Goal: Information Seeking & Learning: Learn about a topic

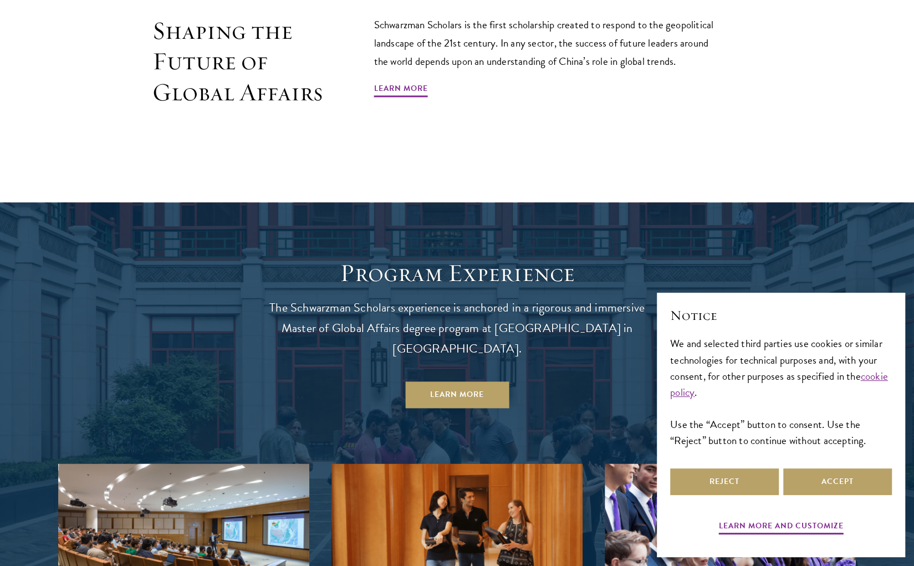
scroll to position [1093, 0]
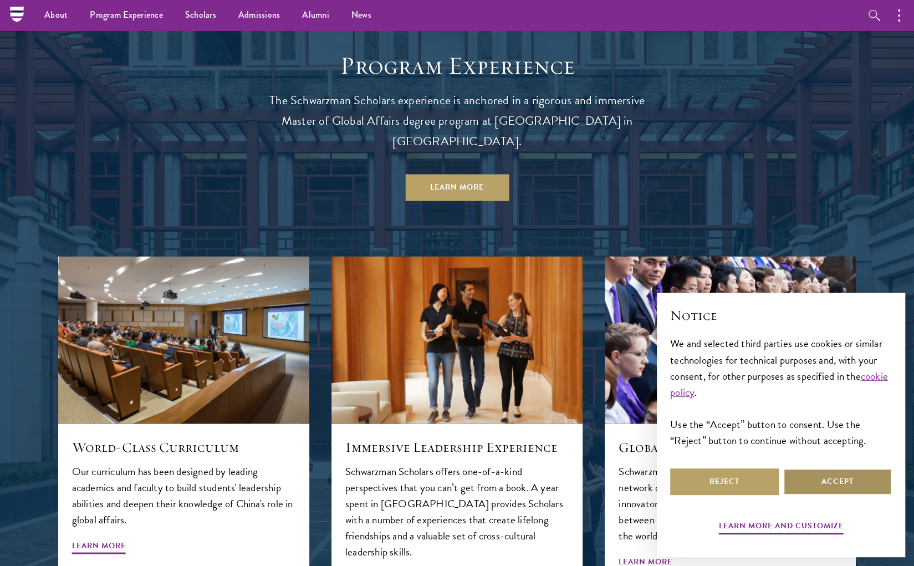
click at [803, 473] on button "Accept" at bounding box center [837, 481] width 109 height 27
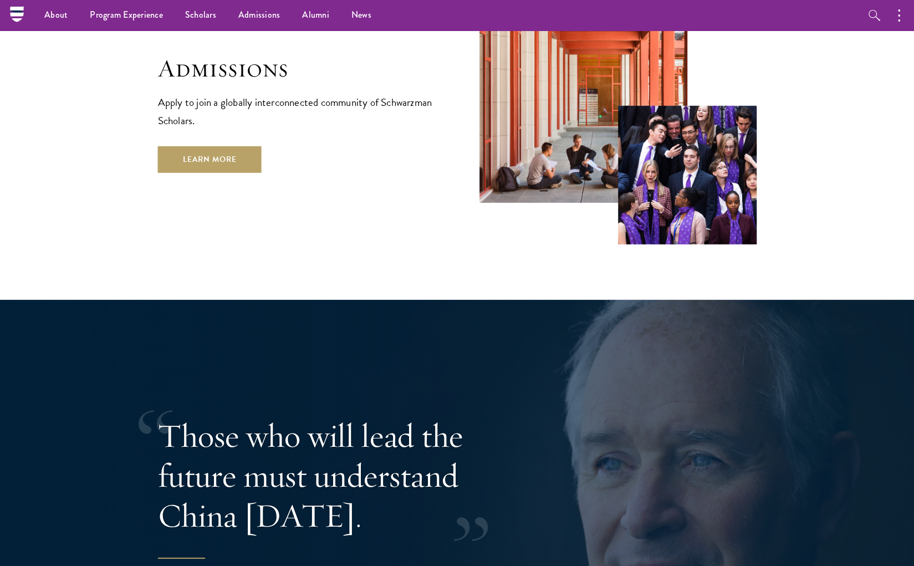
scroll to position [1975, 0]
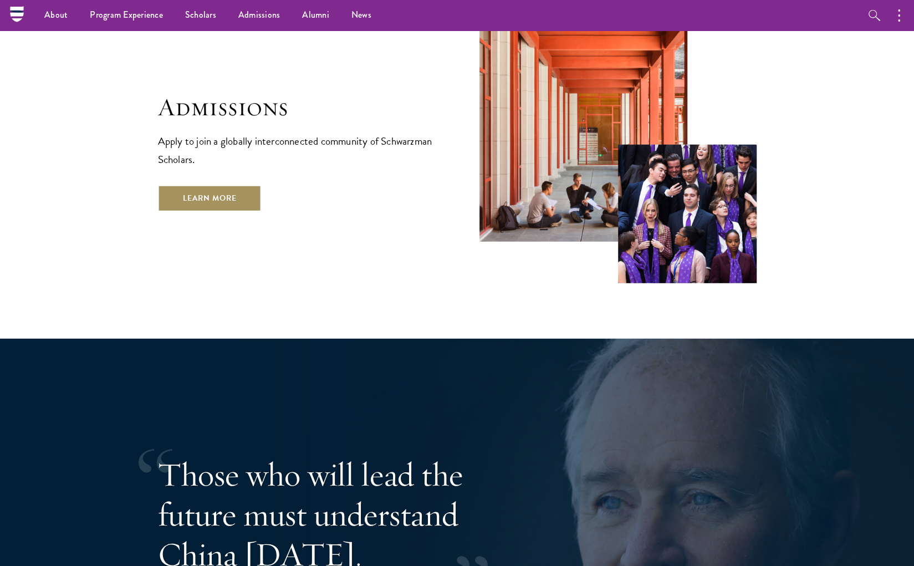
click at [189, 185] on link "Learn More" at bounding box center [210, 198] width 104 height 27
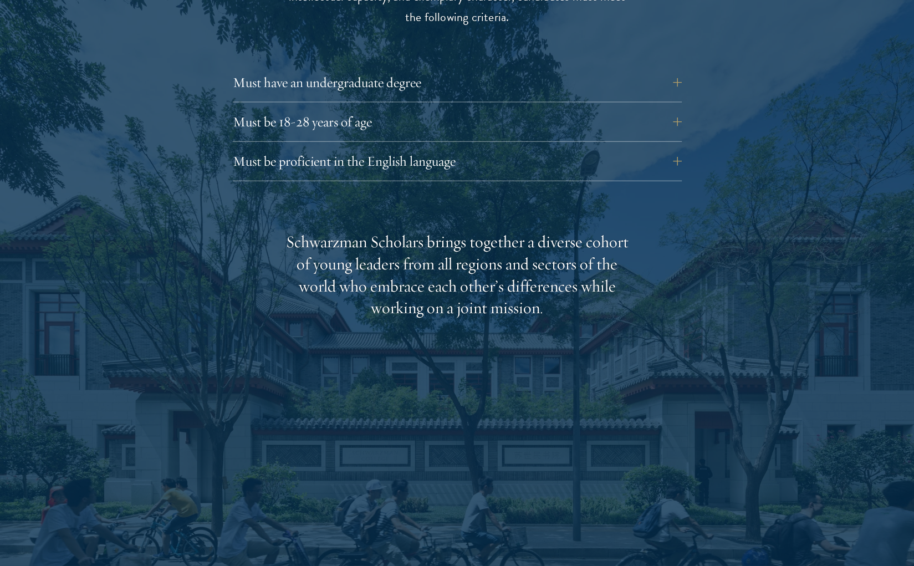
scroll to position [1585, 0]
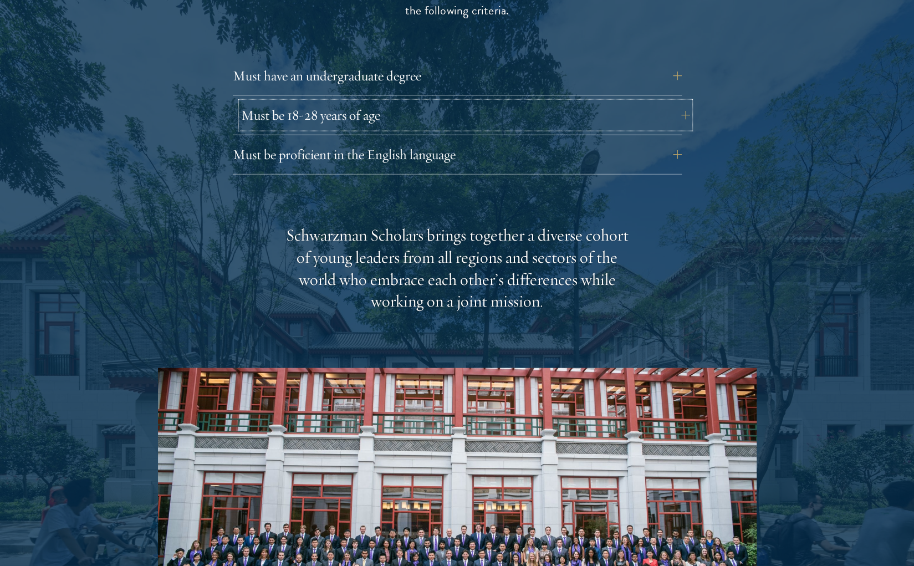
click at [385, 102] on button "Must be 18-28 years of age" at bounding box center [465, 115] width 449 height 27
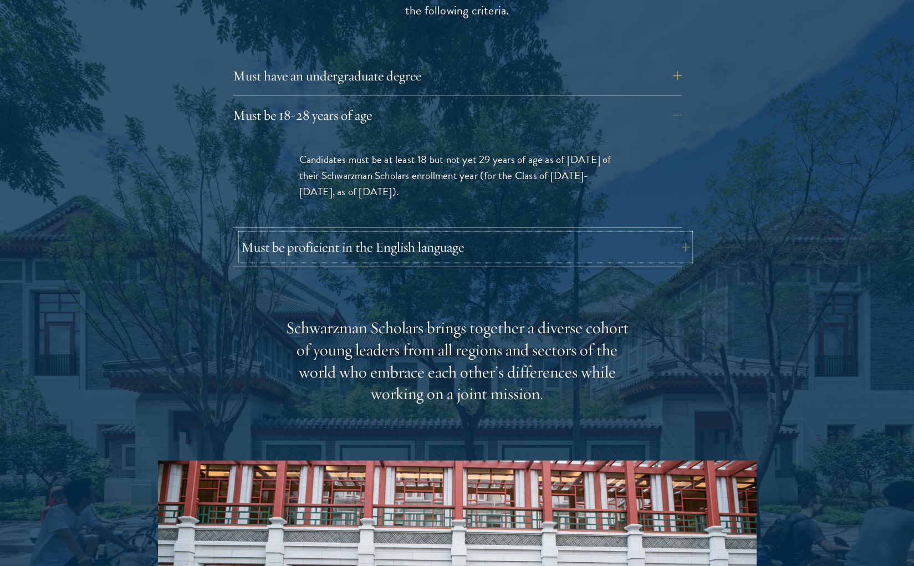
click at [430, 234] on button "Must be proficient in the English language" at bounding box center [465, 247] width 449 height 27
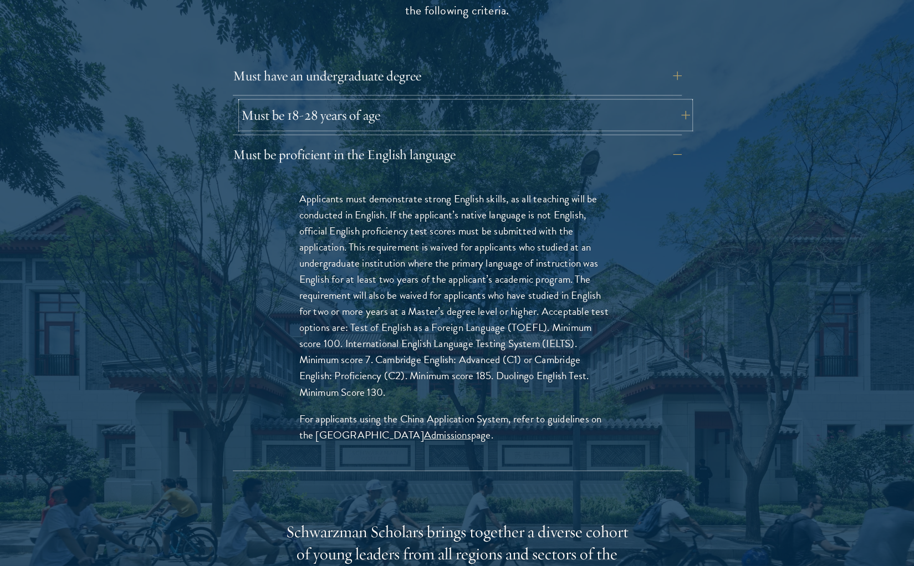
click at [484, 102] on button "Must be 18-28 years of age" at bounding box center [465, 115] width 449 height 27
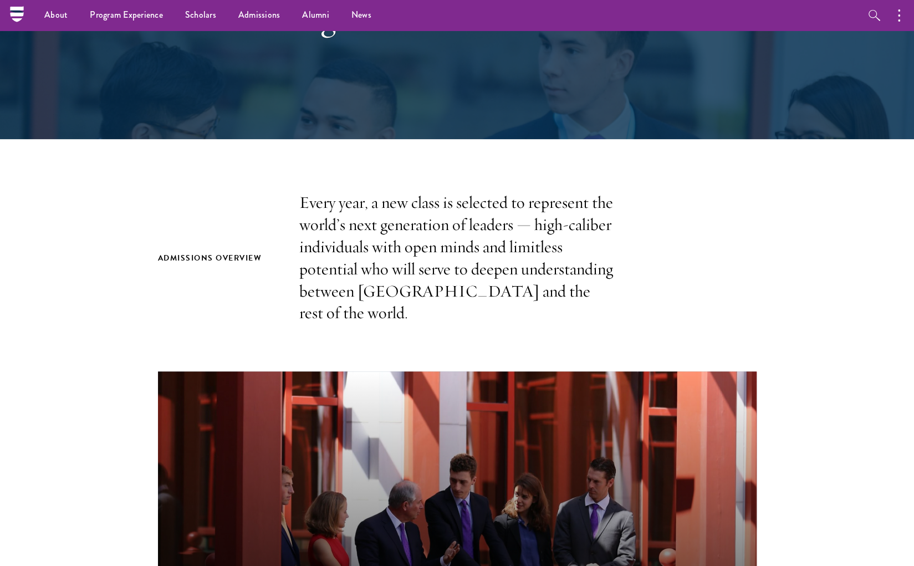
scroll to position [0, 0]
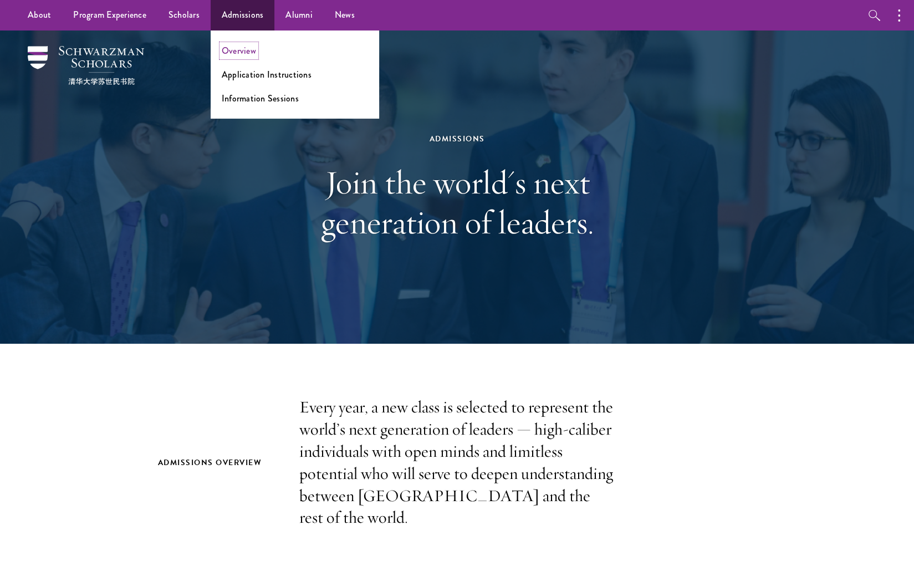
click at [244, 44] on link "Overview" at bounding box center [239, 50] width 34 height 13
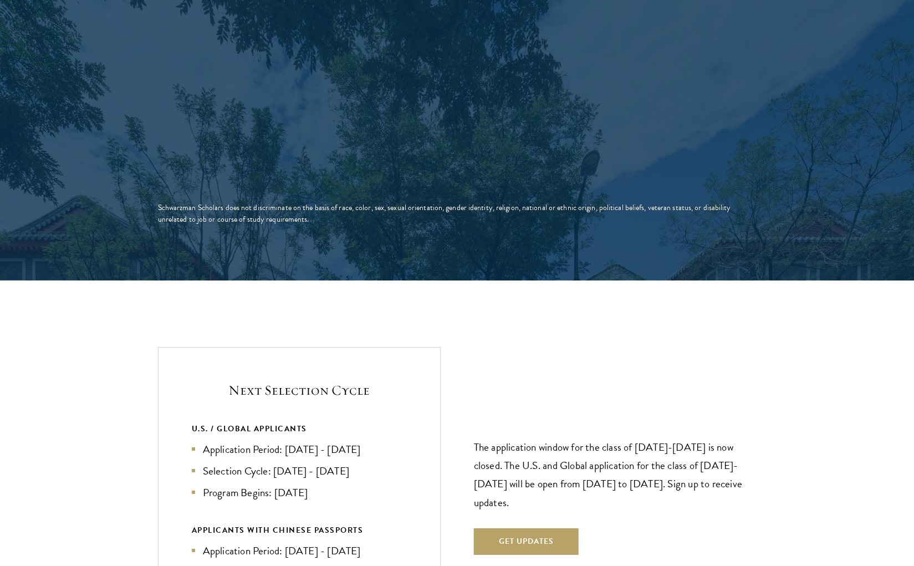
scroll to position [2066, 0]
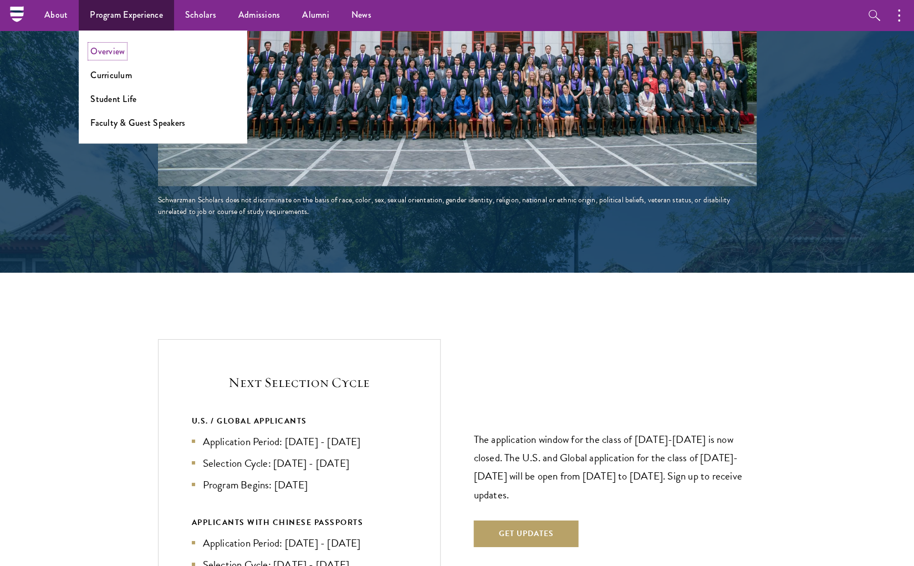
click at [109, 52] on link "Overview" at bounding box center [107, 51] width 34 height 13
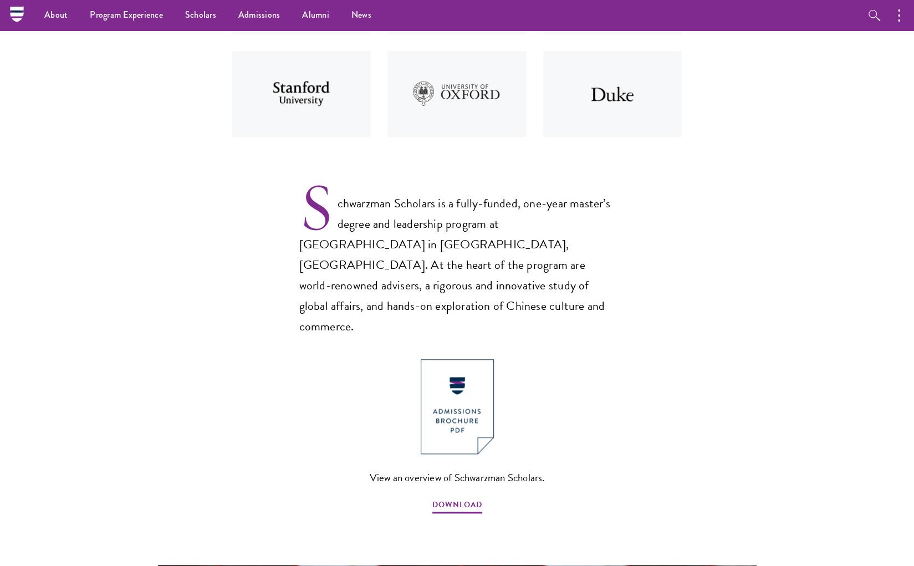
scroll to position [579, 0]
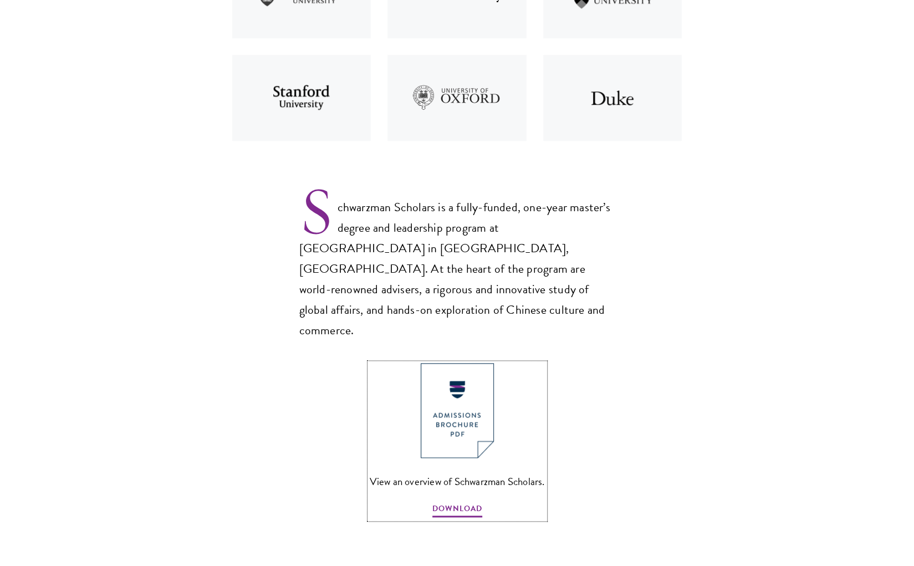
click at [494, 401] on link "View an overview of Schwarzman Scholars. DOWNLOAD" at bounding box center [457, 441] width 175 height 156
